Goal: Transaction & Acquisition: Purchase product/service

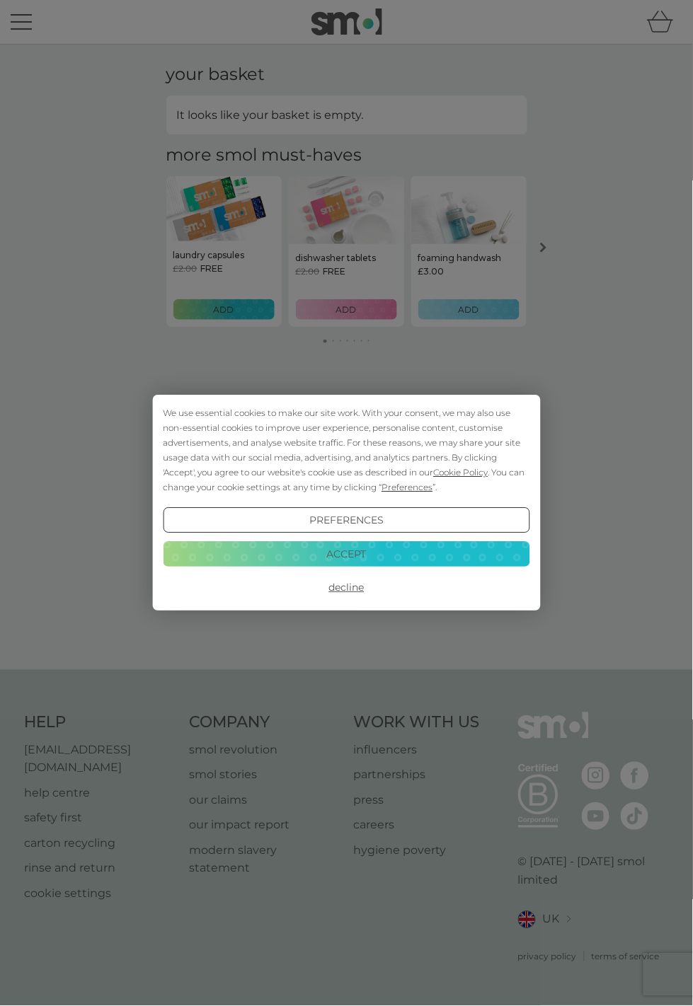
click at [436, 567] on button "Accept" at bounding box center [346, 553] width 366 height 25
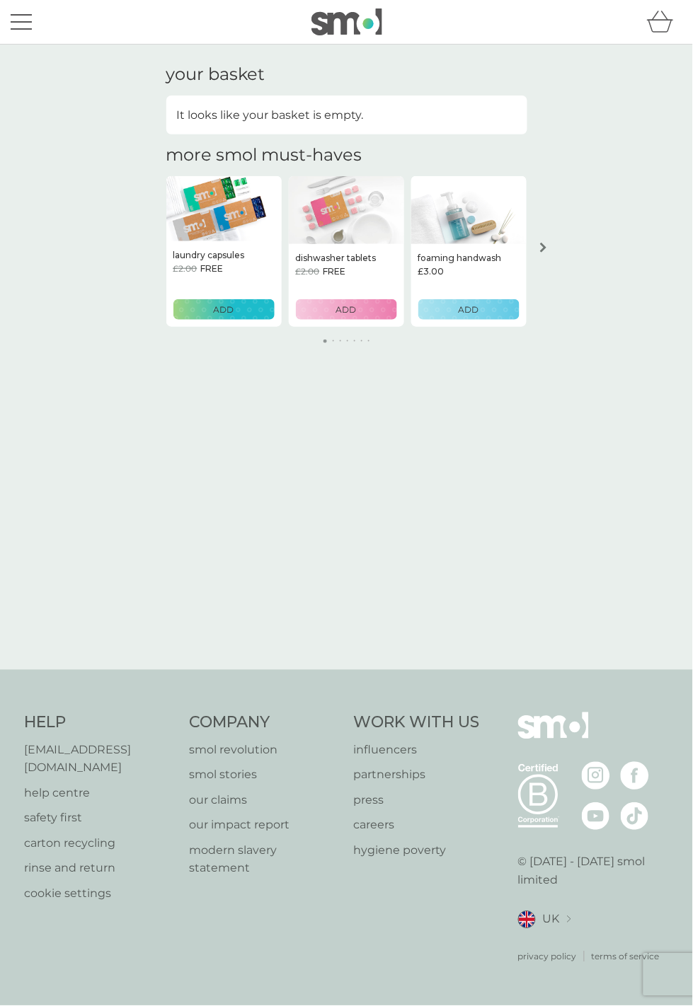
click at [234, 316] on p "ADD" at bounding box center [224, 309] width 21 height 13
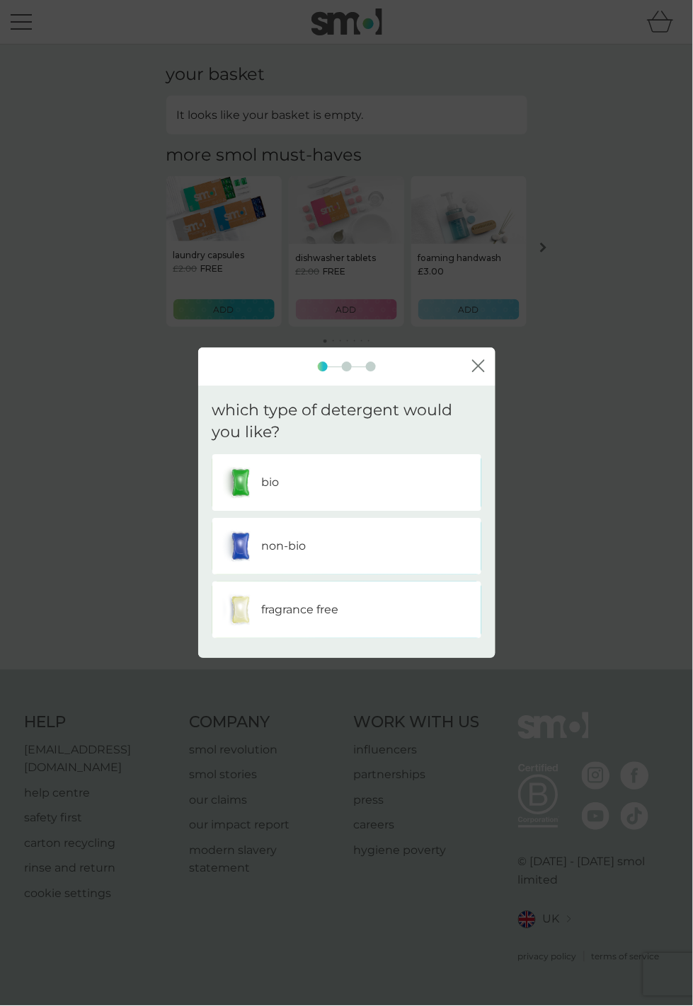
click at [306, 555] on p "non-bio" at bounding box center [284, 546] width 45 height 18
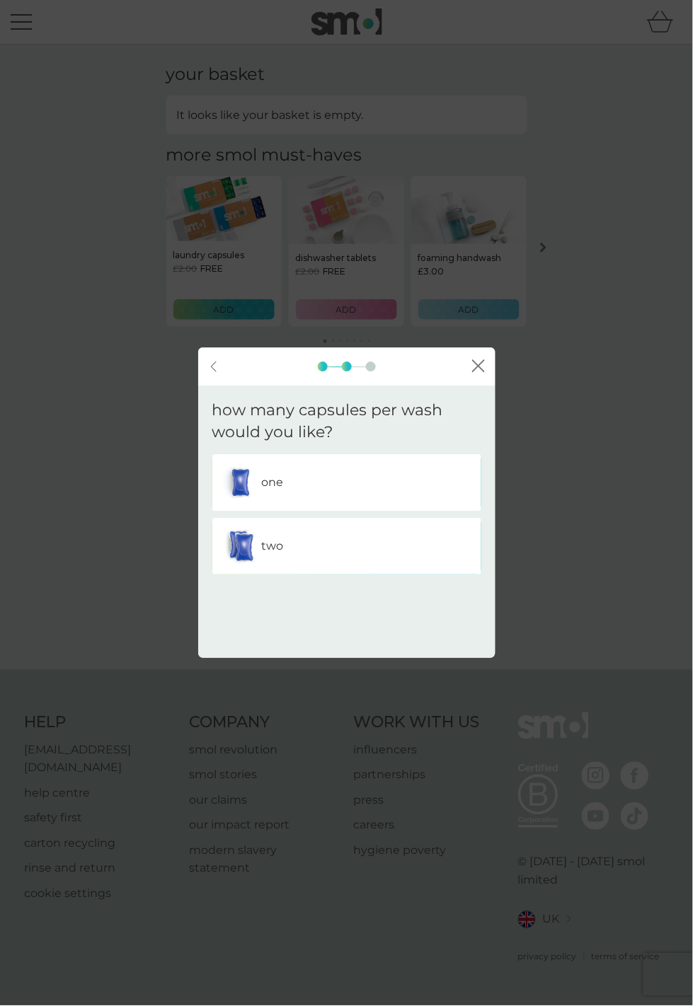
click at [354, 564] on div "two" at bounding box center [347, 545] width 248 height 35
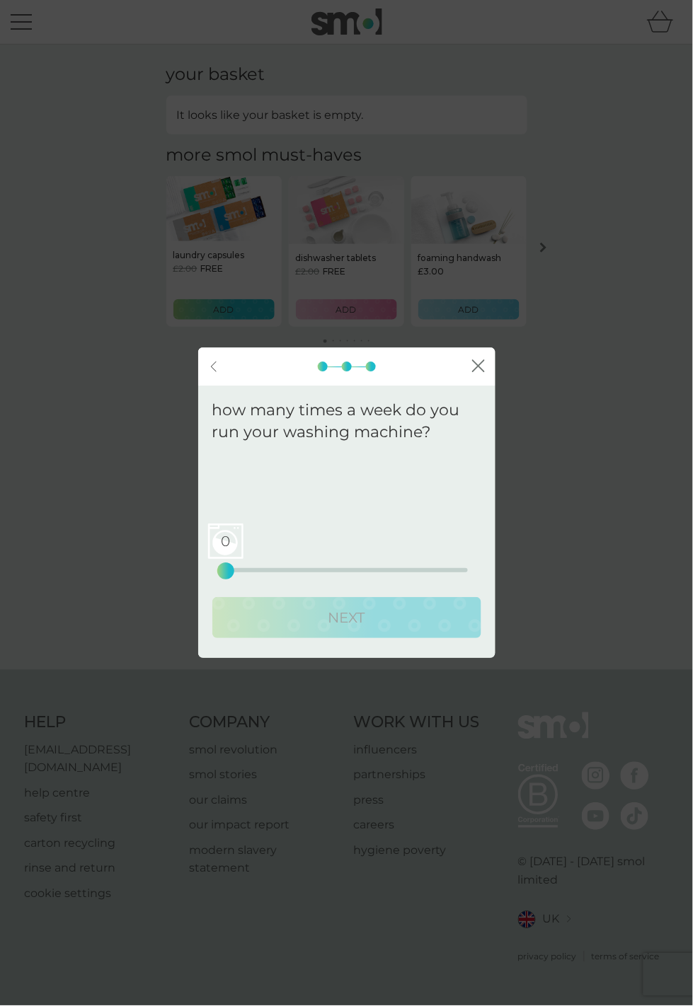
click at [308, 576] on div "0 0 12.5 25" at bounding box center [347, 550] width 242 height 57
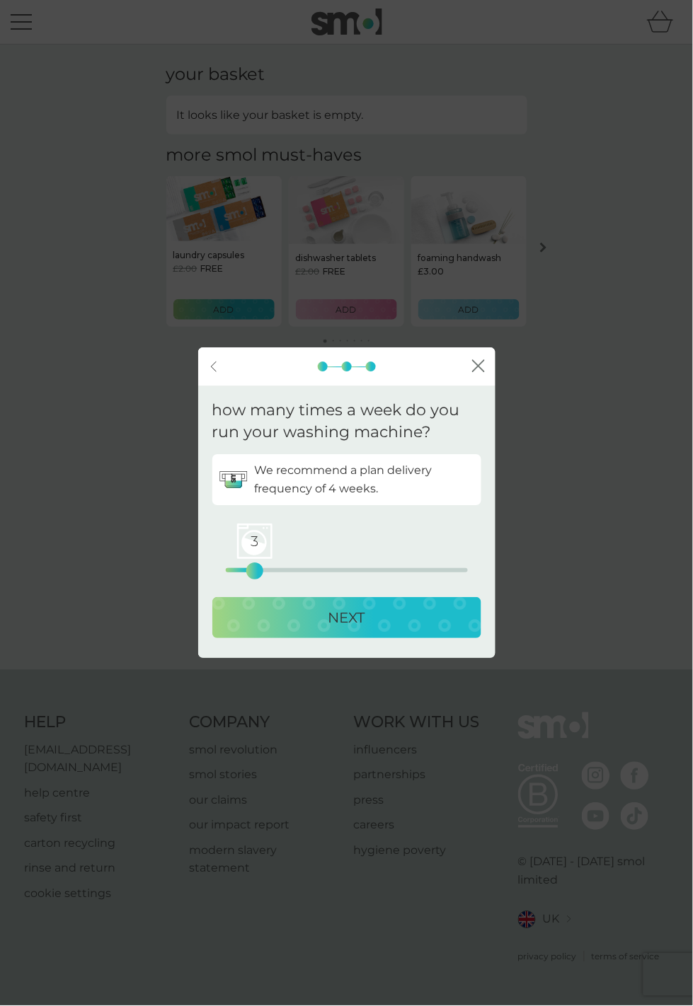
click at [348, 629] on p "NEXT" at bounding box center [346, 617] width 37 height 23
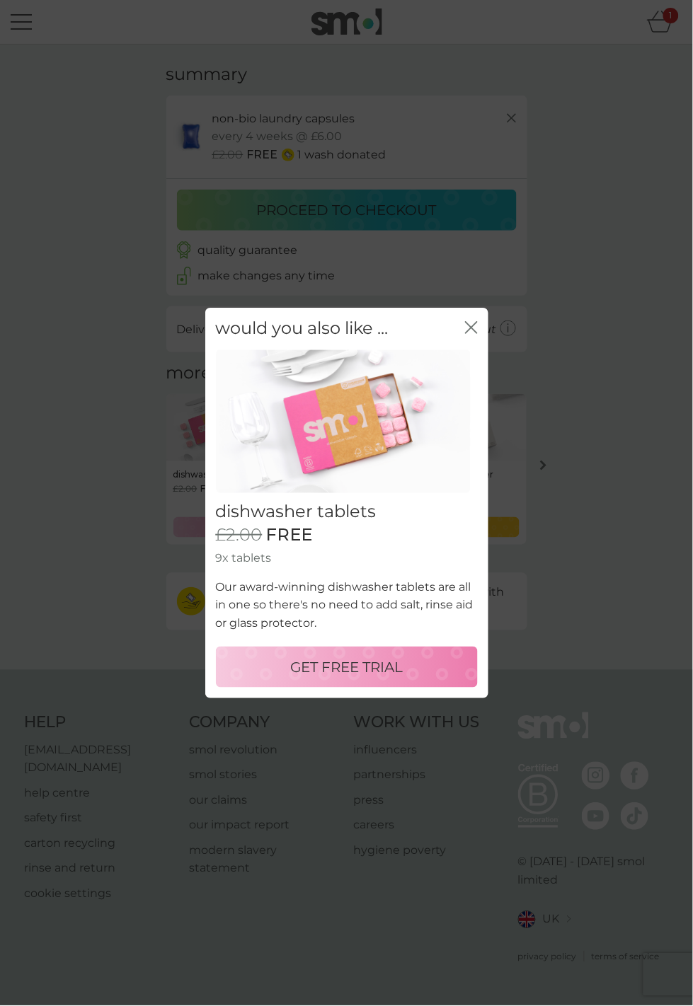
click at [473, 321] on icon "close" at bounding box center [471, 327] width 13 height 13
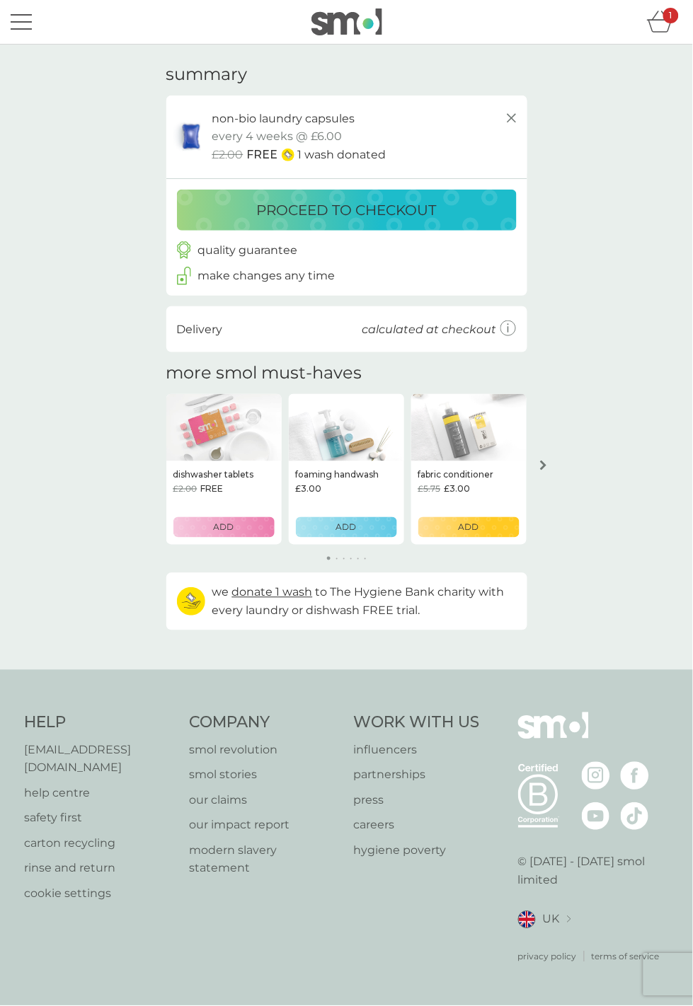
click at [548, 470] on div "arrow right" at bounding box center [543, 466] width 11 height 10
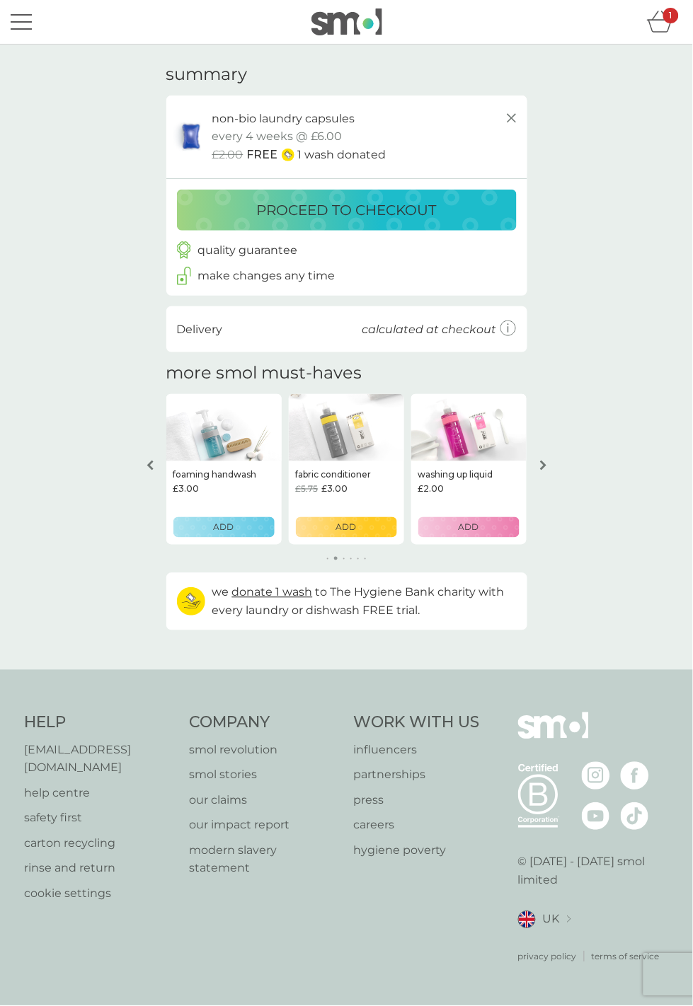
click at [544, 470] on icon "arrow right" at bounding box center [543, 466] width 7 height 10
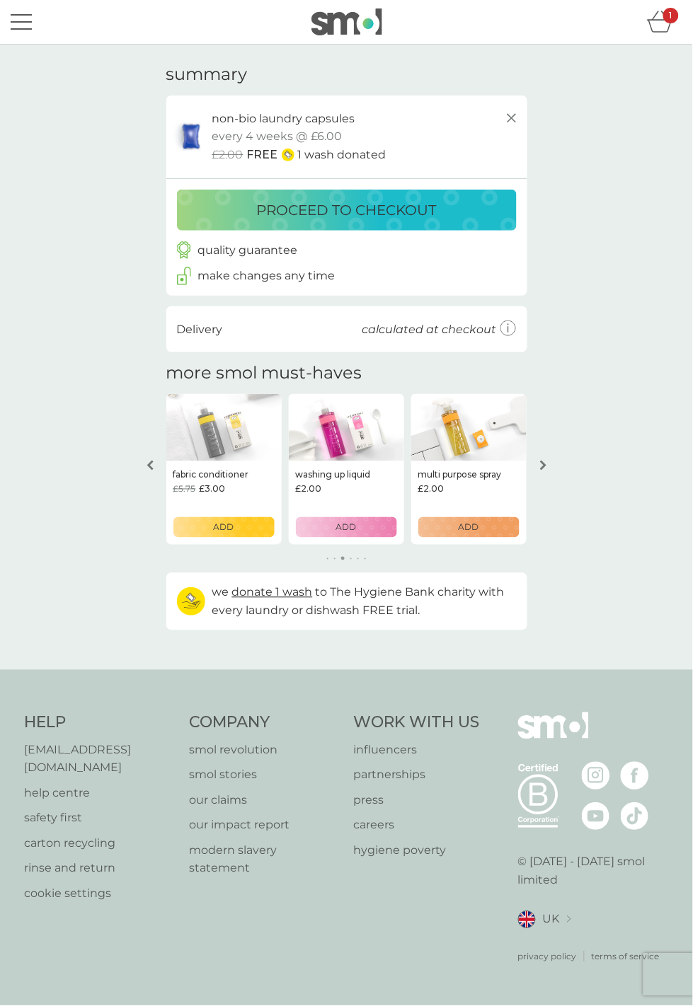
click at [543, 470] on icon "arrow right" at bounding box center [543, 466] width 7 height 10
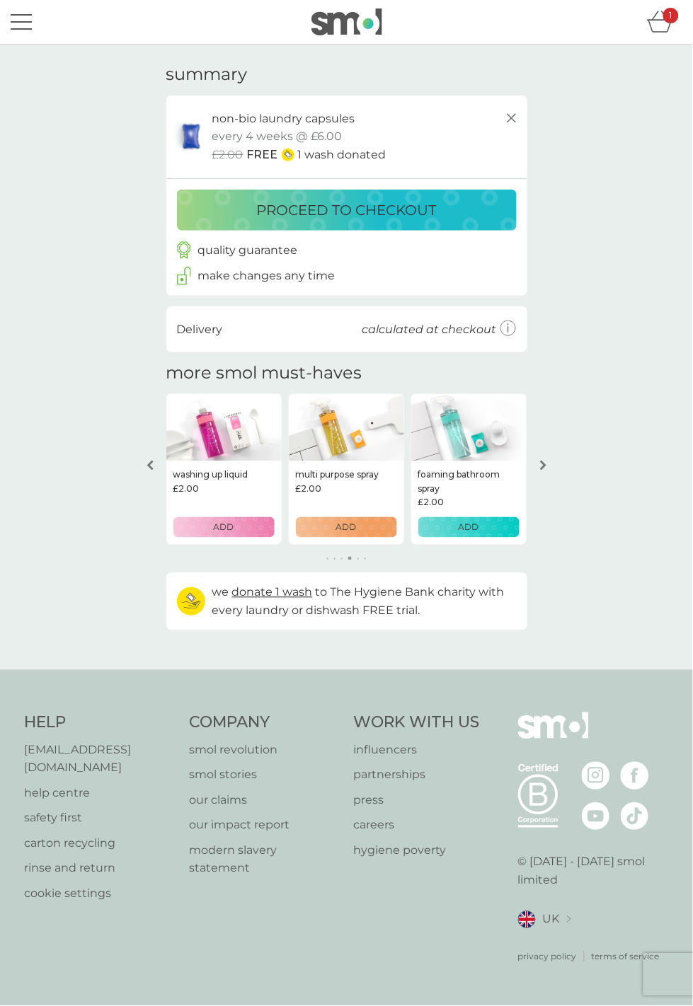
click at [544, 470] on icon "arrow right" at bounding box center [543, 466] width 7 height 10
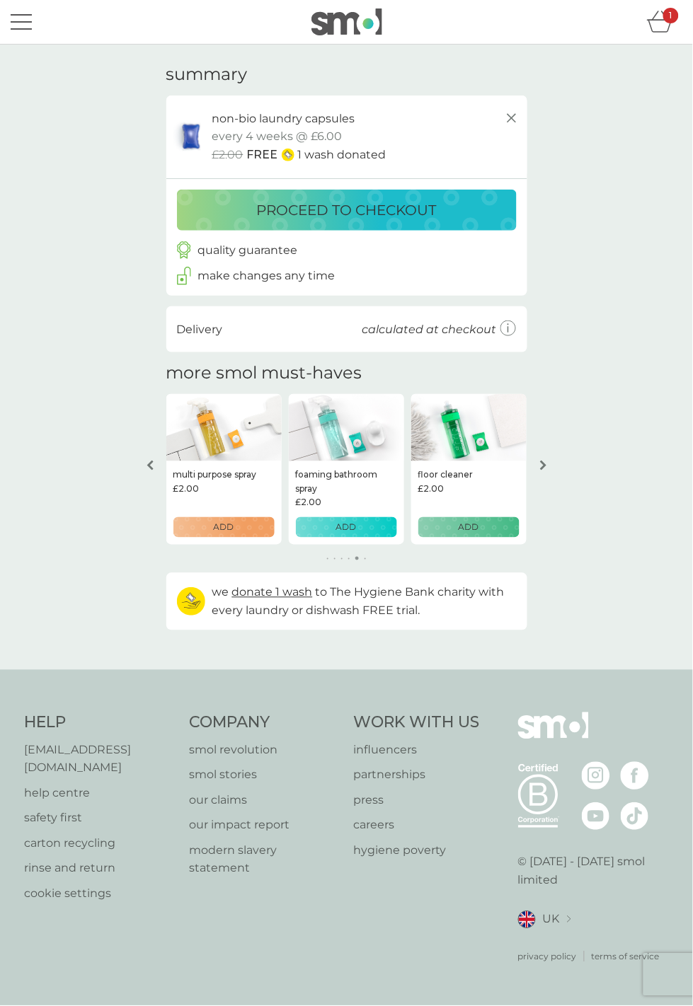
click at [548, 470] on div "arrow right" at bounding box center [543, 466] width 11 height 10
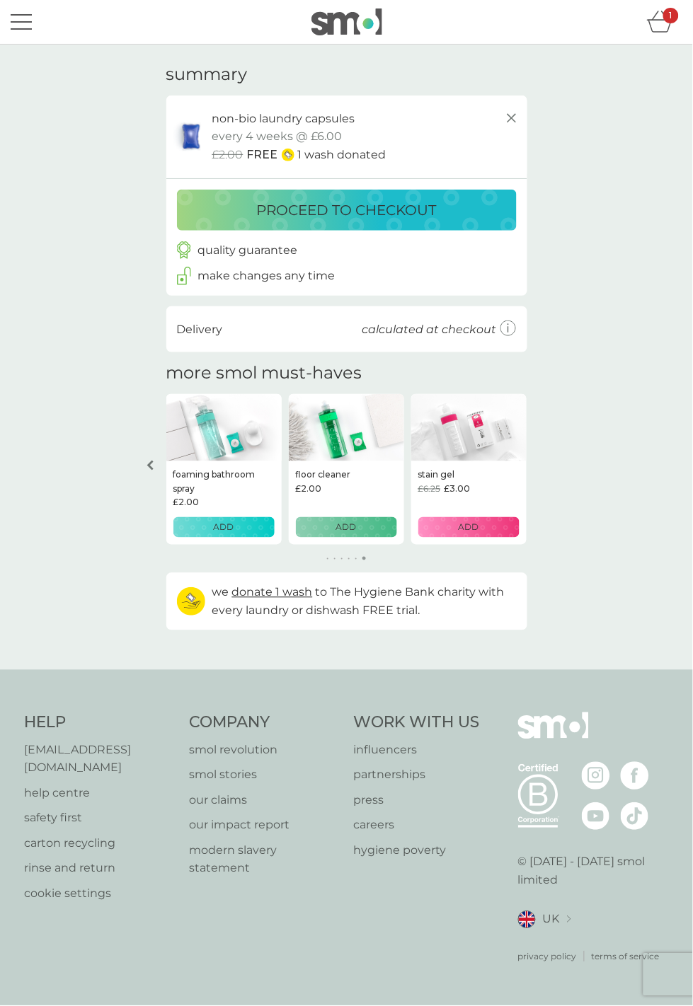
click at [437, 221] on p "proceed to checkout" at bounding box center [347, 210] width 180 height 23
